Goal: Navigation & Orientation: Find specific page/section

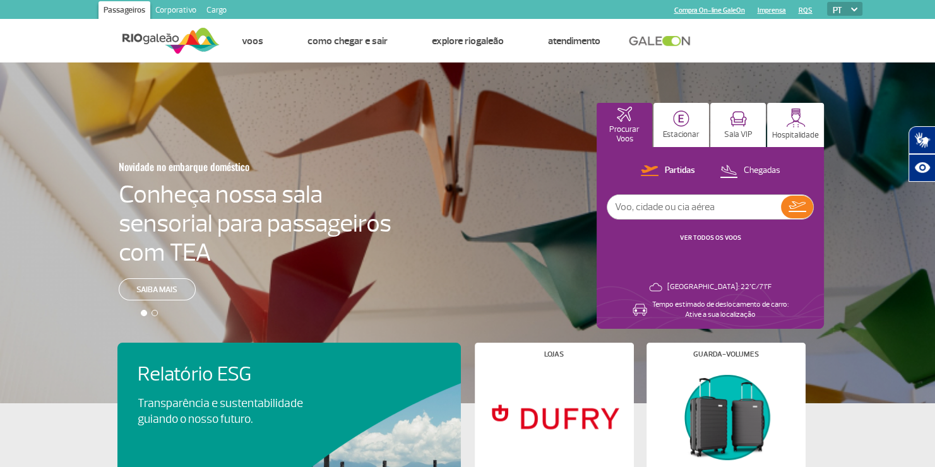
click at [226, 12] on link "Cargo" at bounding box center [216, 11] width 30 height 20
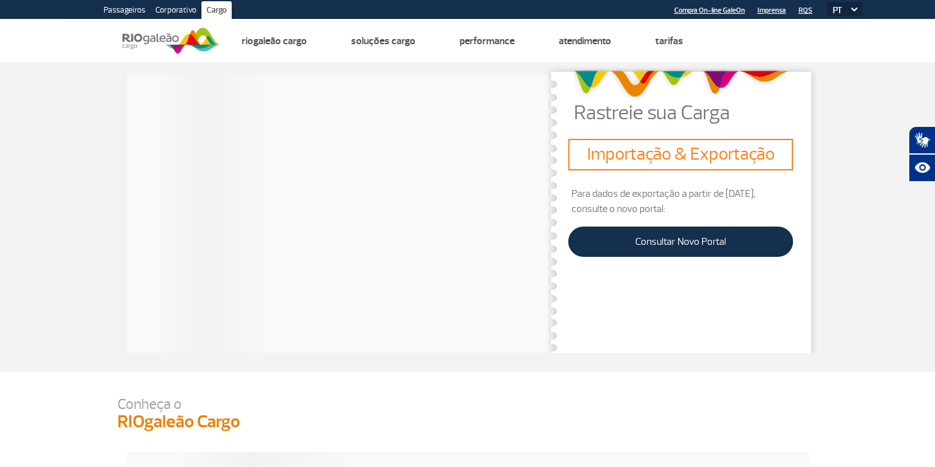
click at [174, 11] on link "Corporativo" at bounding box center [175, 11] width 51 height 20
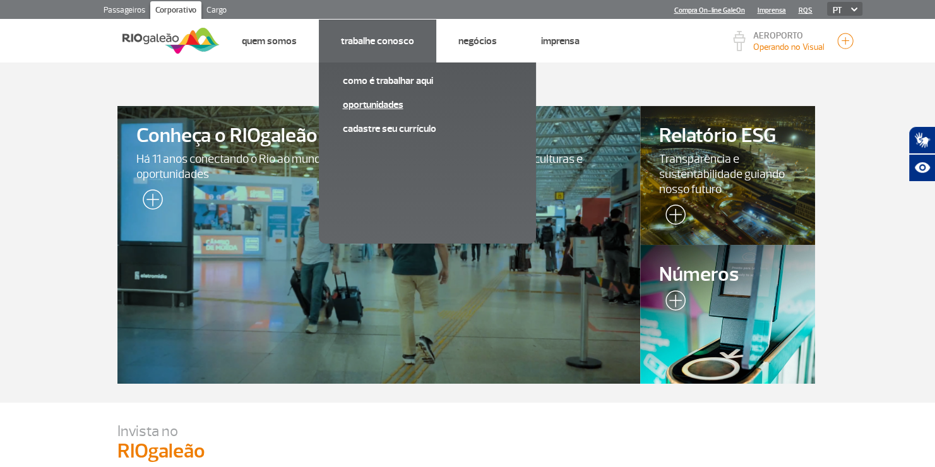
click at [388, 104] on link "Oportunidades" at bounding box center [427, 105] width 169 height 14
